Goal: Find specific page/section: Find specific page/section

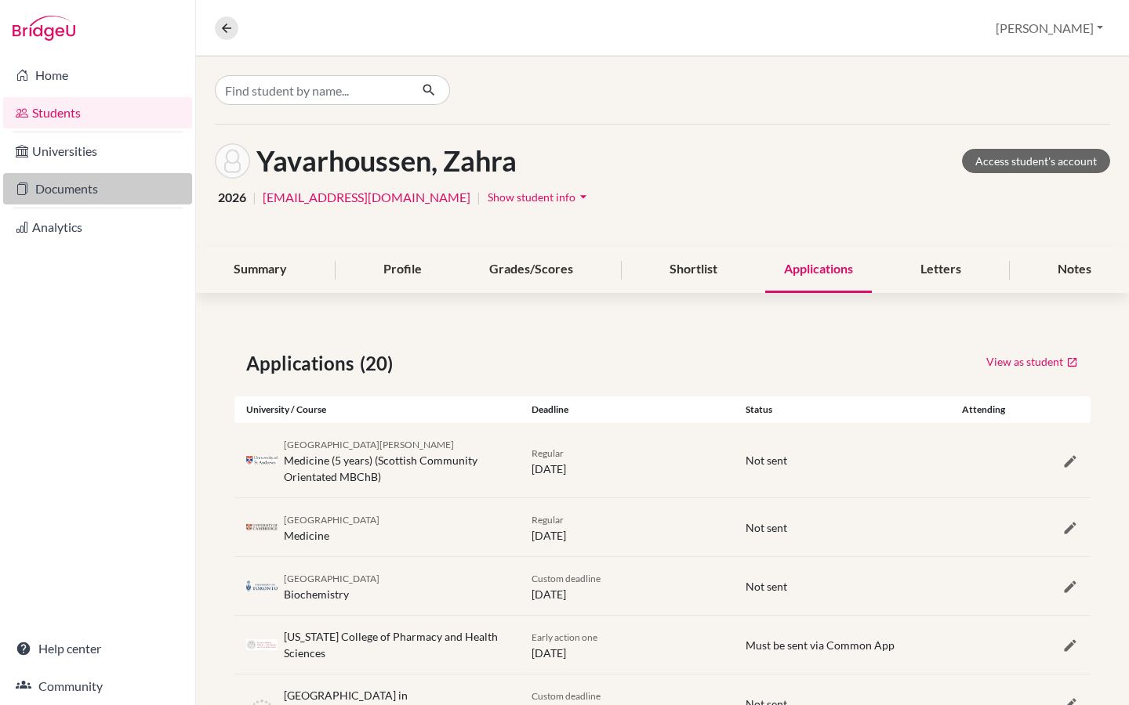
click at [94, 191] on link "Documents" at bounding box center [97, 188] width 189 height 31
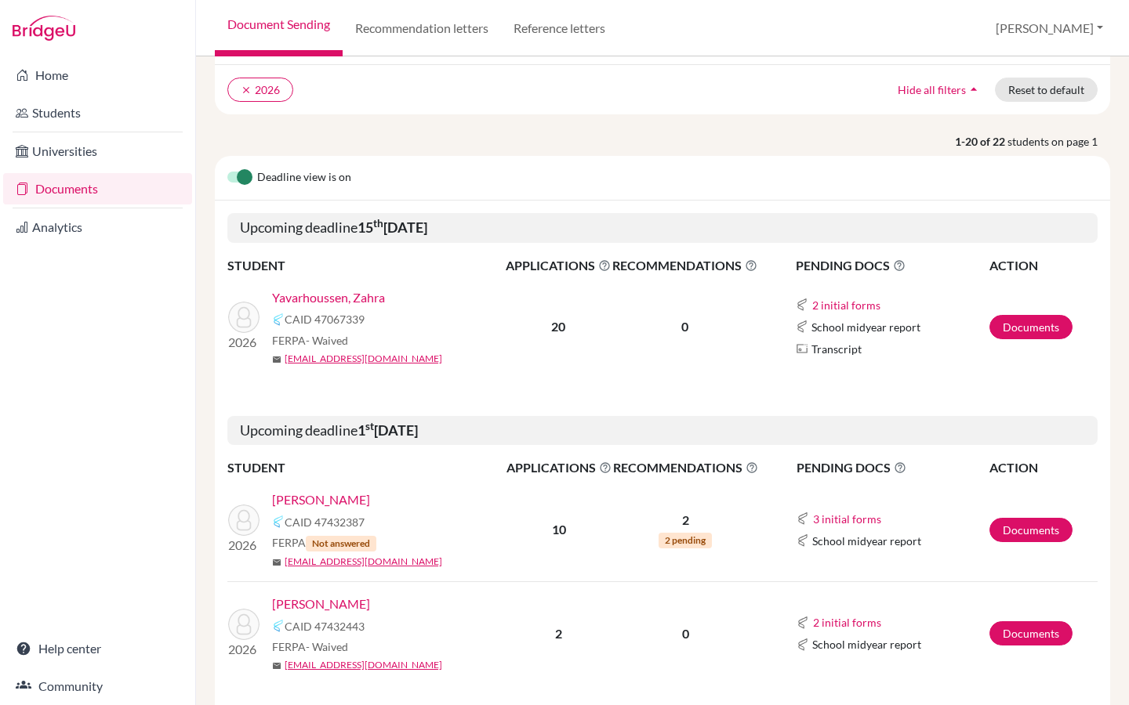
scroll to position [115, 0]
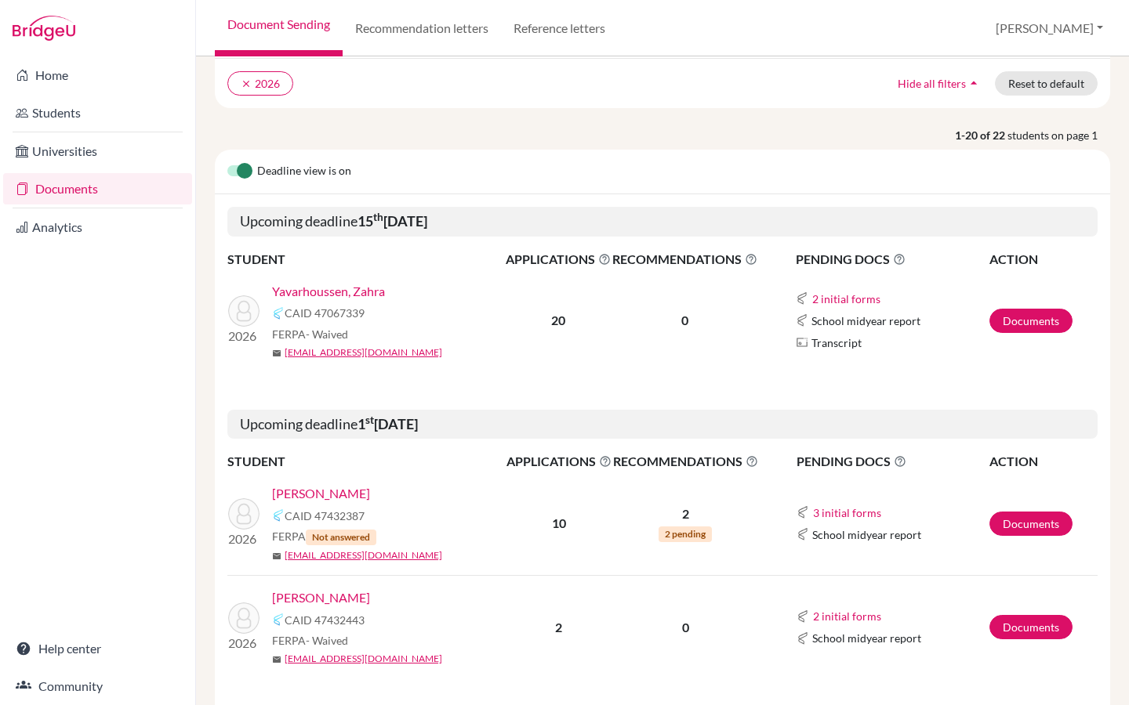
click at [375, 285] on link "Yavarhoussen, Zahra" at bounding box center [328, 291] width 113 height 19
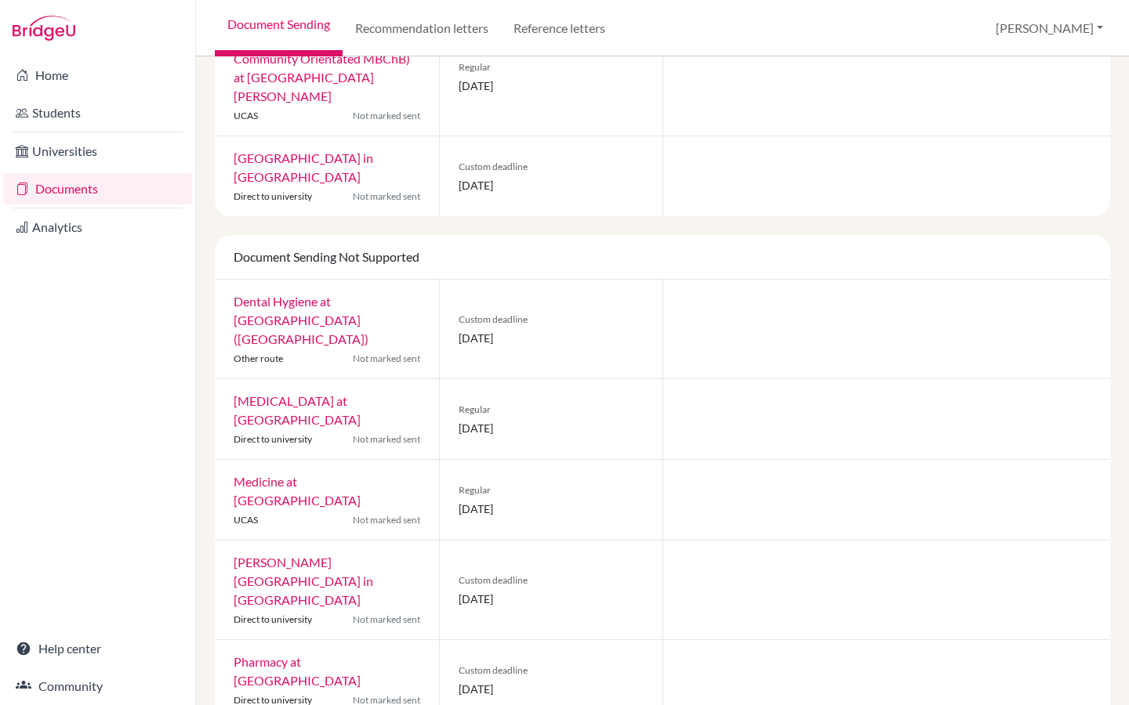
scroll to position [1157, 0]
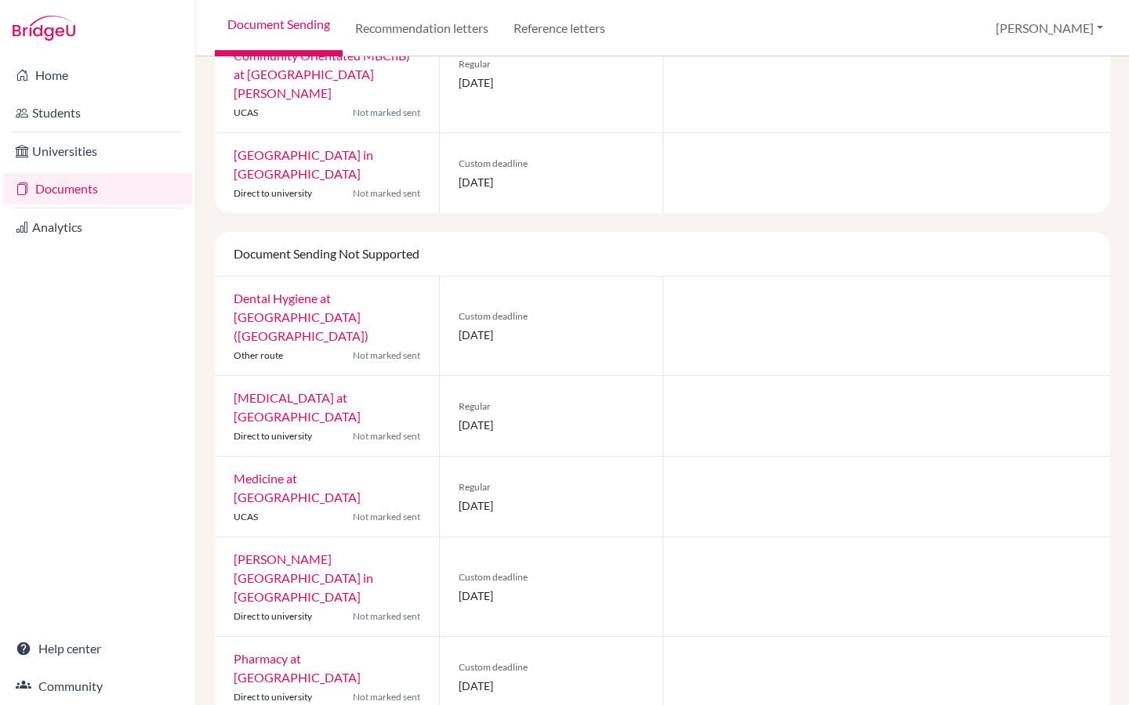
drag, startPoint x: 333, startPoint y: 305, endPoint x: 237, endPoint y: 307, distance: 96.4
click at [237, 376] on div "[MEDICAL_DATA] at [GEOGRAPHIC_DATA] Direct to university Not marked sent" at bounding box center [327, 416] width 224 height 80
copy link "[GEOGRAPHIC_DATA]"
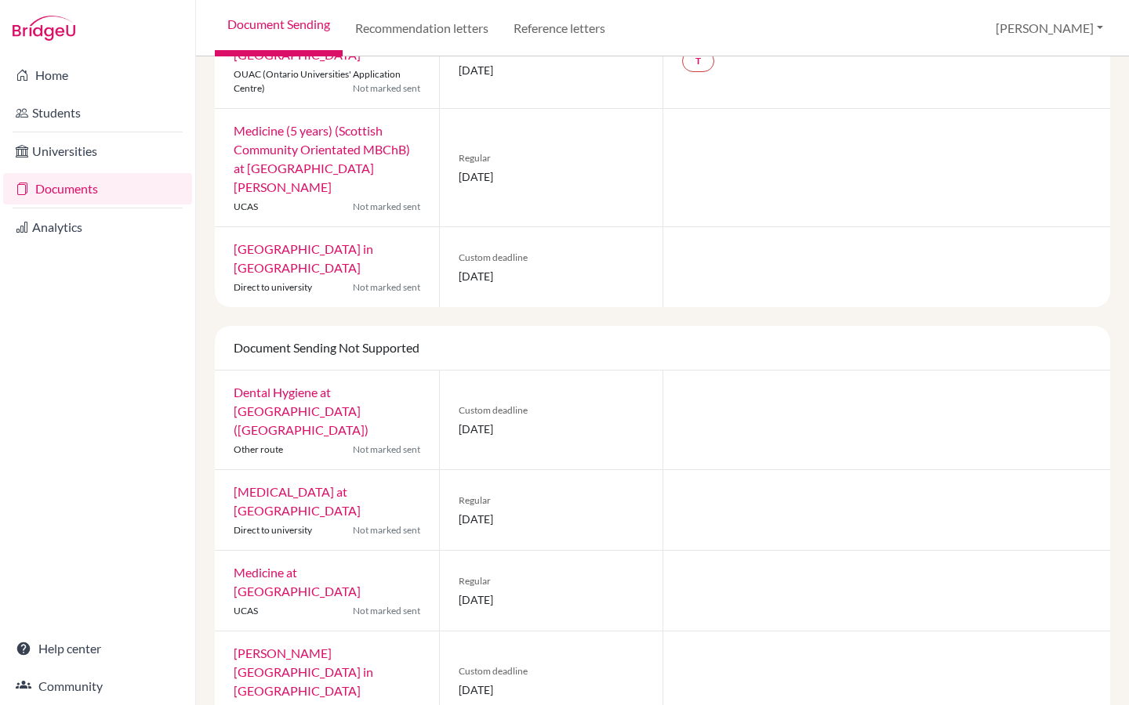
scroll to position [1064, 0]
